Goal: Navigation & Orientation: Find specific page/section

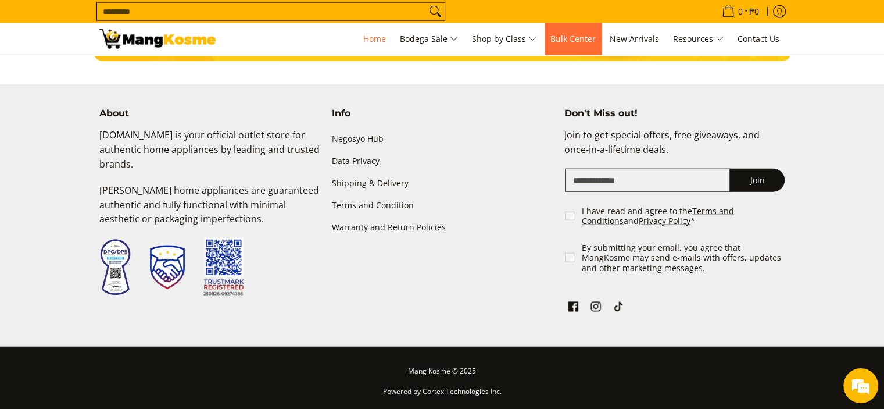
scroll to position [0, 1386]
click at [584, 38] on span "Bulk Center" at bounding box center [573, 38] width 45 height 11
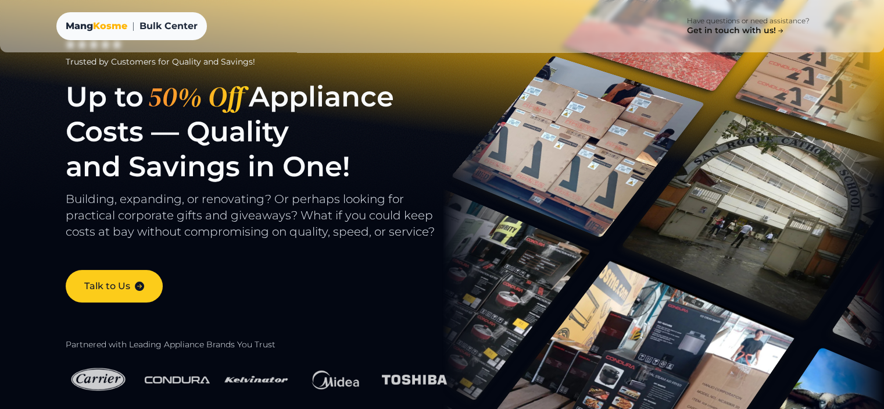
scroll to position [116, 0]
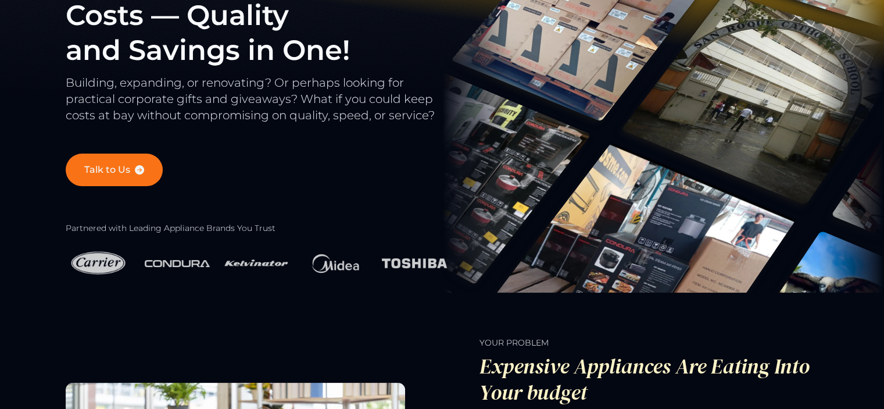
click at [130, 172] on link "Talk to Us" at bounding box center [114, 170] width 97 height 33
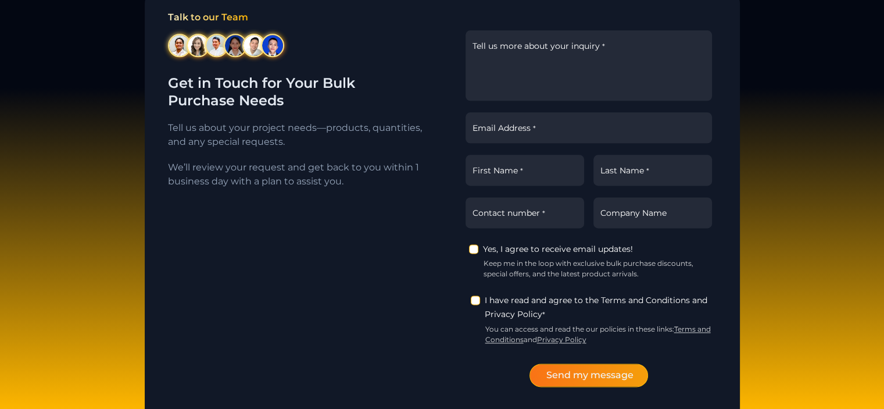
scroll to position [1512, 0]
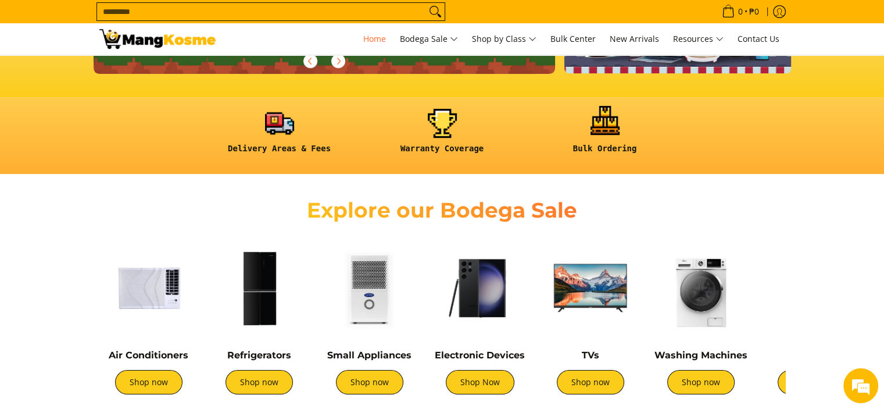
scroll to position [233, 0]
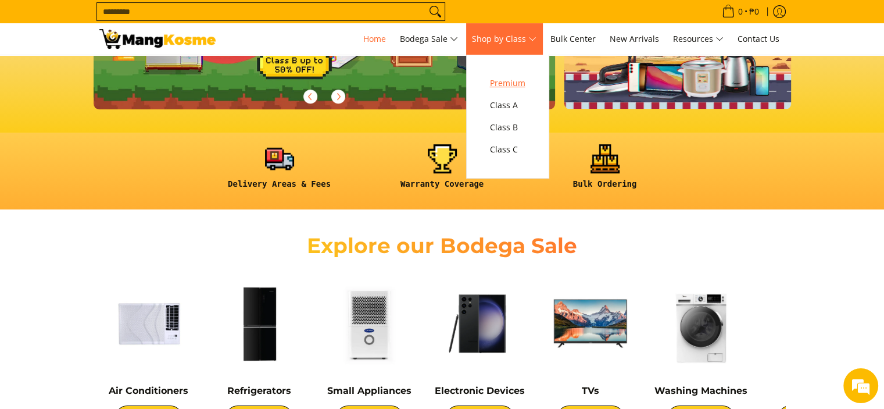
click at [519, 83] on span "Premium" at bounding box center [507, 83] width 35 height 15
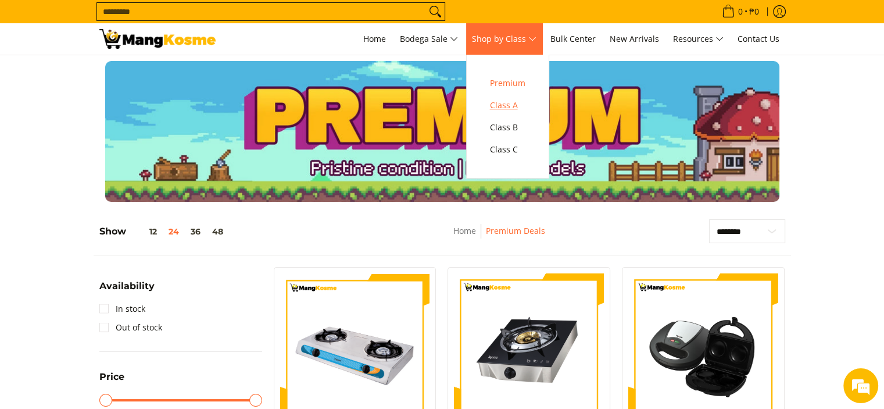
click at [518, 108] on span "Class A" at bounding box center [507, 105] width 35 height 15
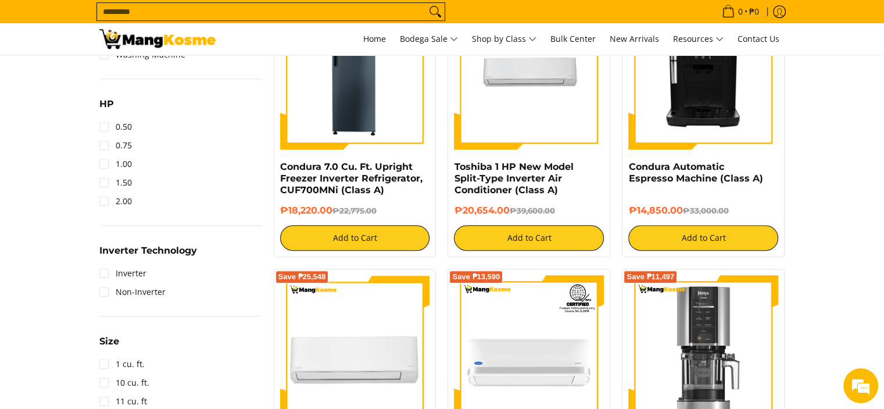
scroll to position [872, 0]
